Goal: Transaction & Acquisition: Purchase product/service

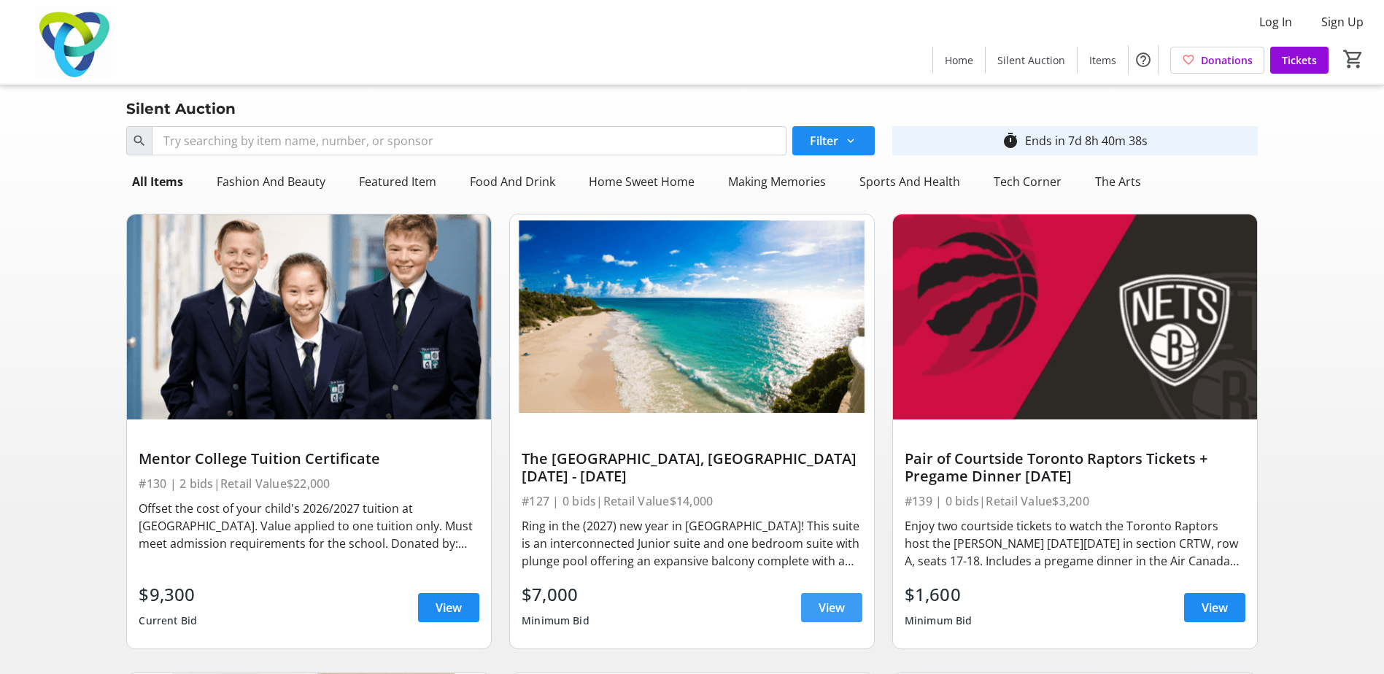
click at [819, 609] on span "View" at bounding box center [832, 608] width 26 height 18
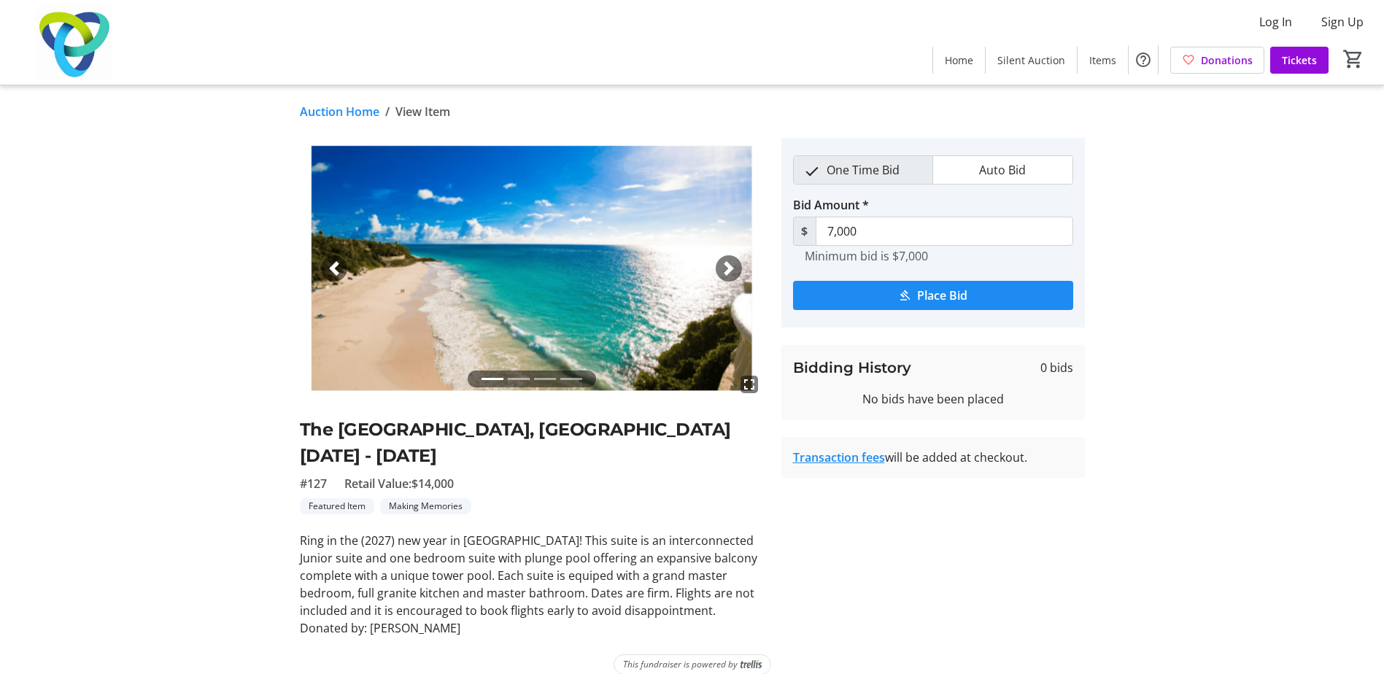
scroll to position [18, 0]
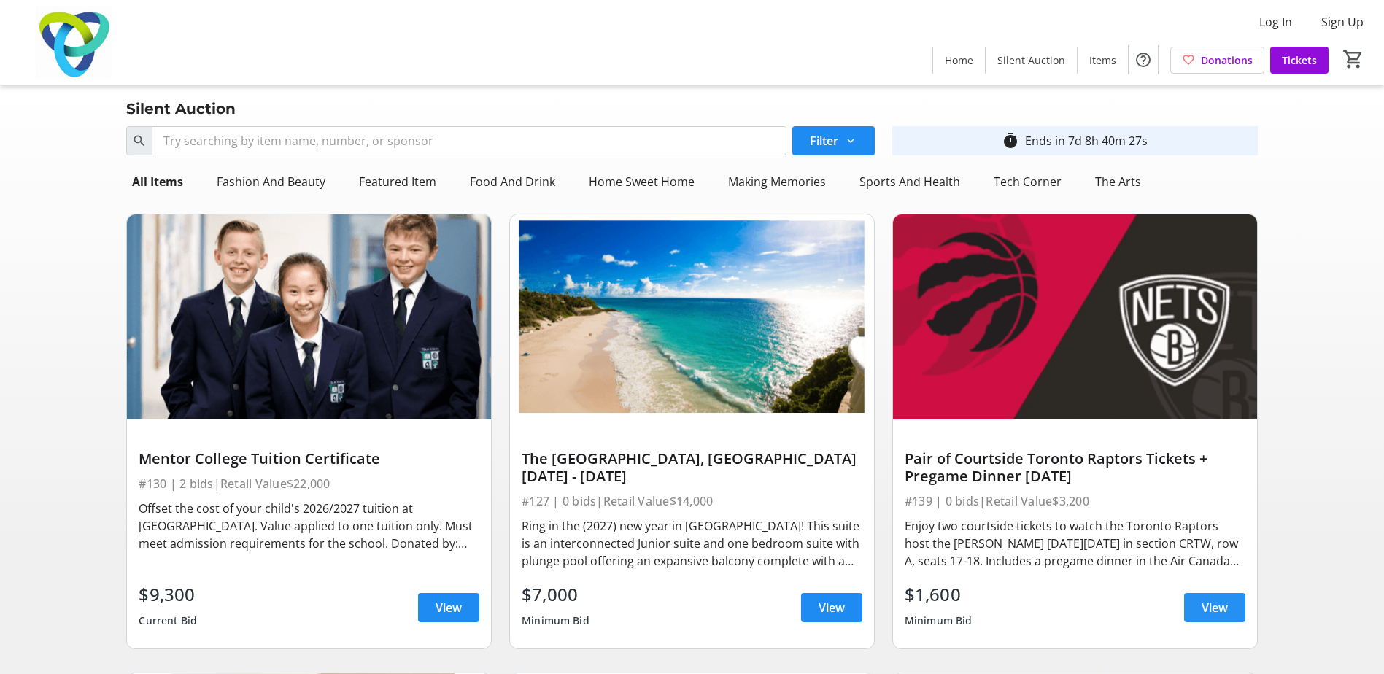
click at [1197, 595] on span at bounding box center [1214, 607] width 61 height 35
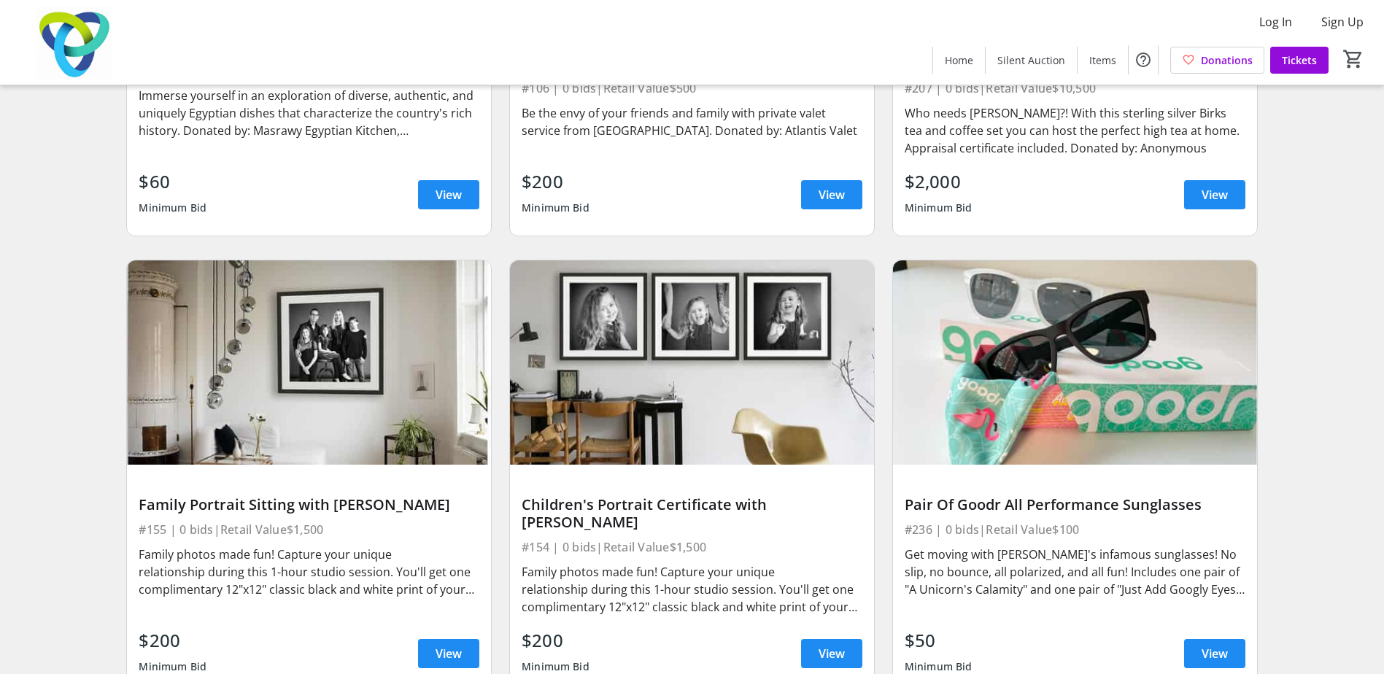
scroll to position [15394, 0]
